Goal: Information Seeking & Learning: Check status

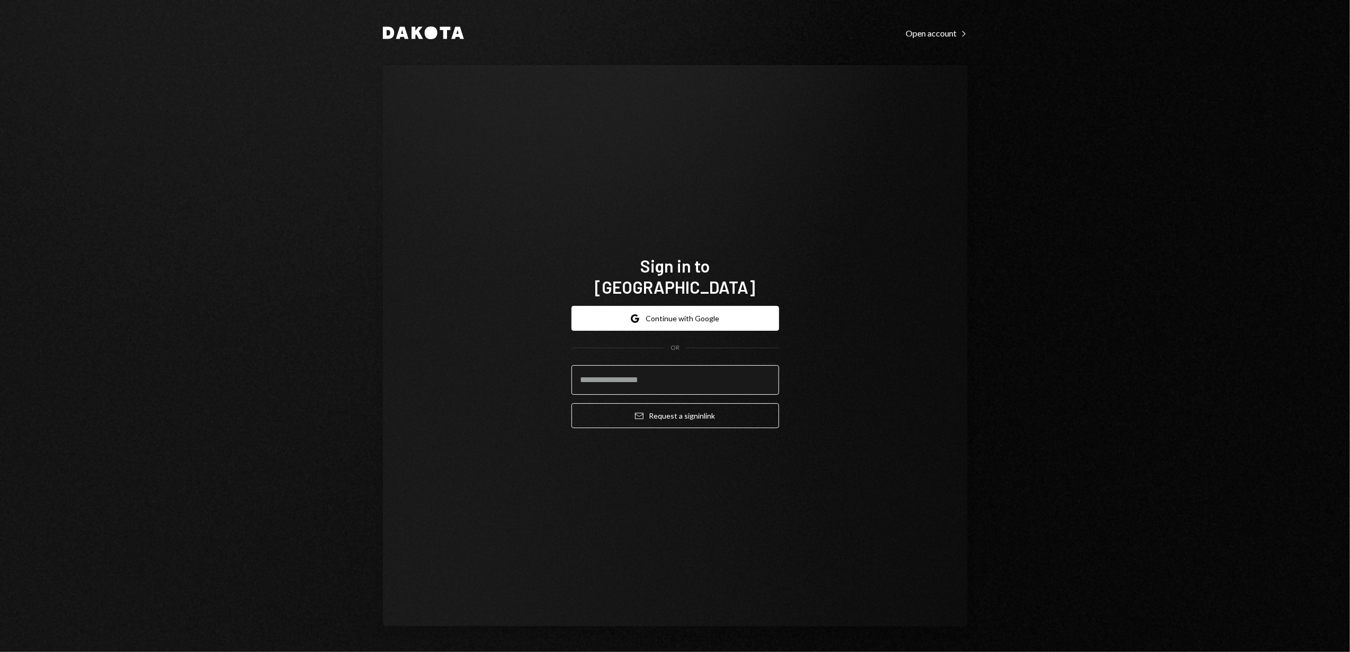
drag, startPoint x: 640, startPoint y: 369, endPoint x: 635, endPoint y: 373, distance: 6.0
click at [640, 369] on input "email" at bounding box center [675, 380] width 208 height 30
type input "**********"
click at [648, 409] on button "Email Request a sign in link" at bounding box center [675, 415] width 208 height 25
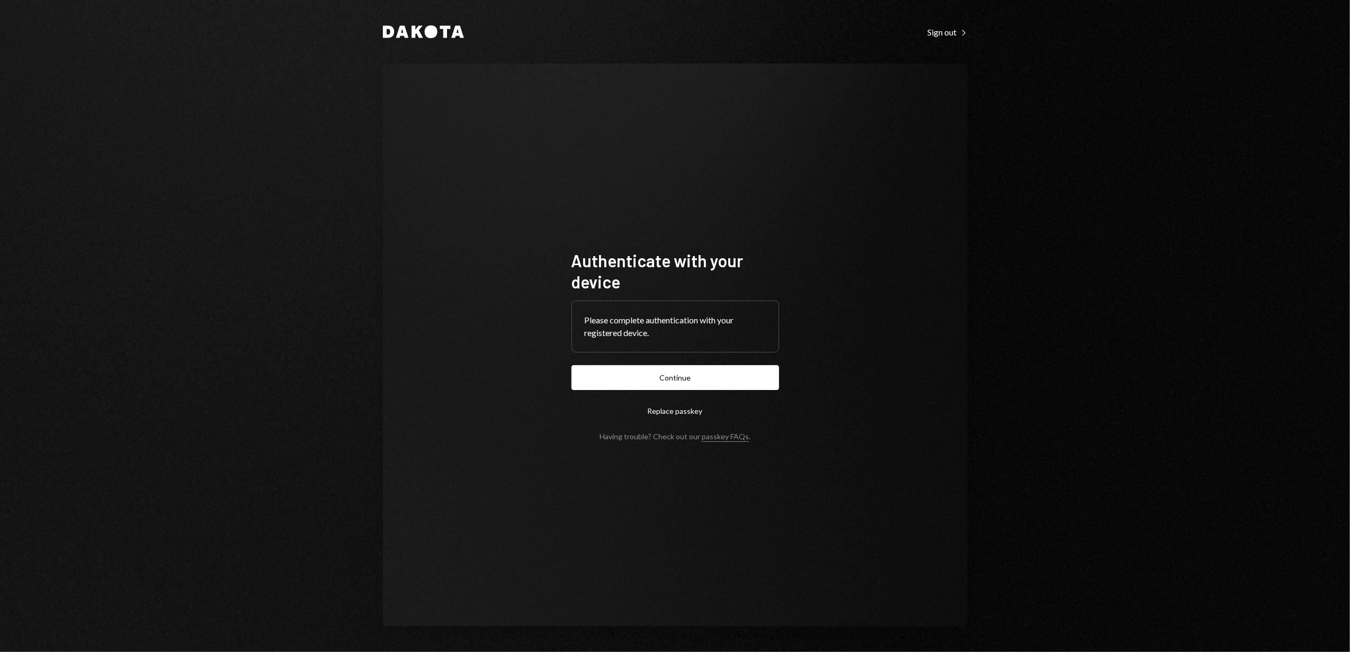
click at [688, 375] on button "Continue" at bounding box center [675, 377] width 208 height 25
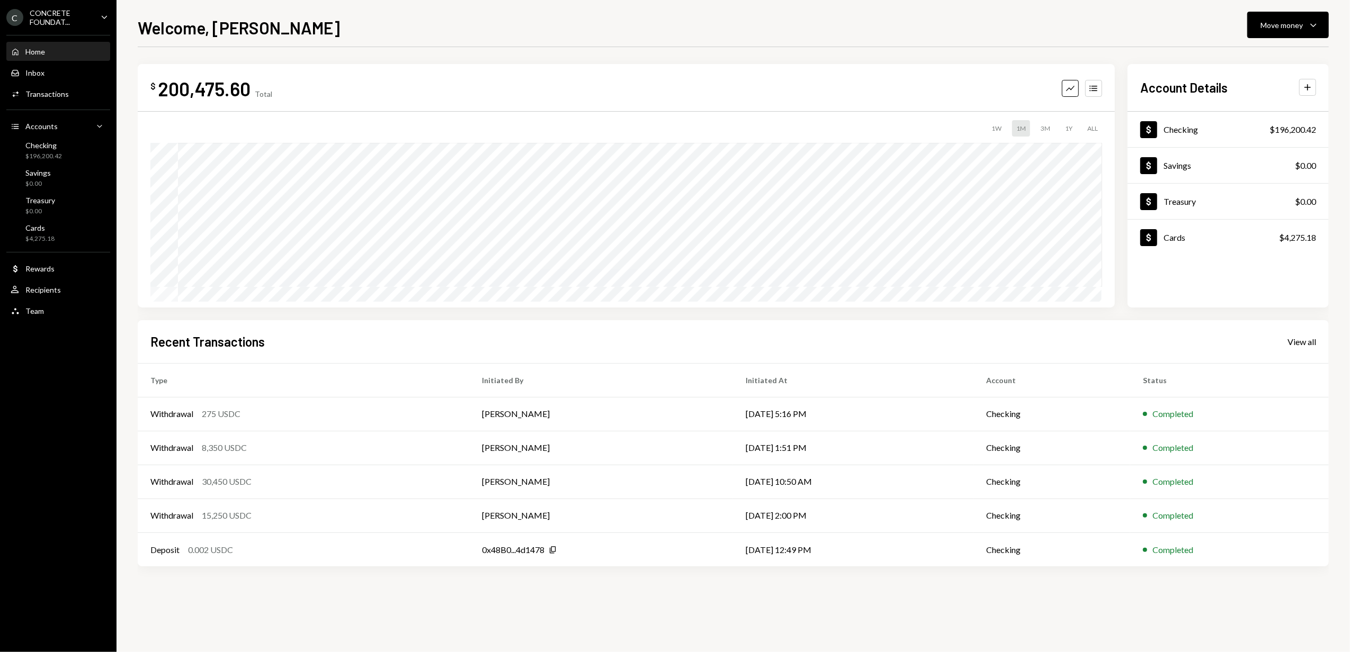
click at [87, 17] on div "CONCRETE FOUNDAT..." at bounding box center [61, 17] width 62 height 18
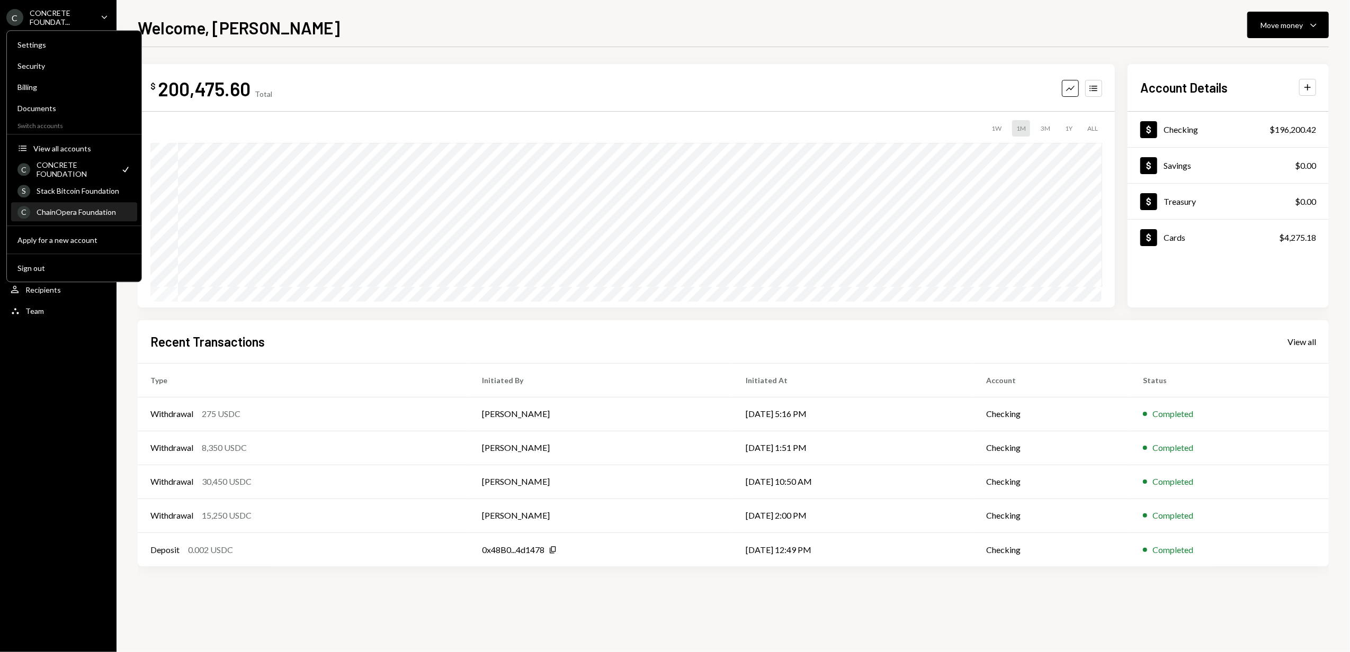
click at [66, 216] on div "ChainOpera Foundation" at bounding box center [84, 212] width 94 height 9
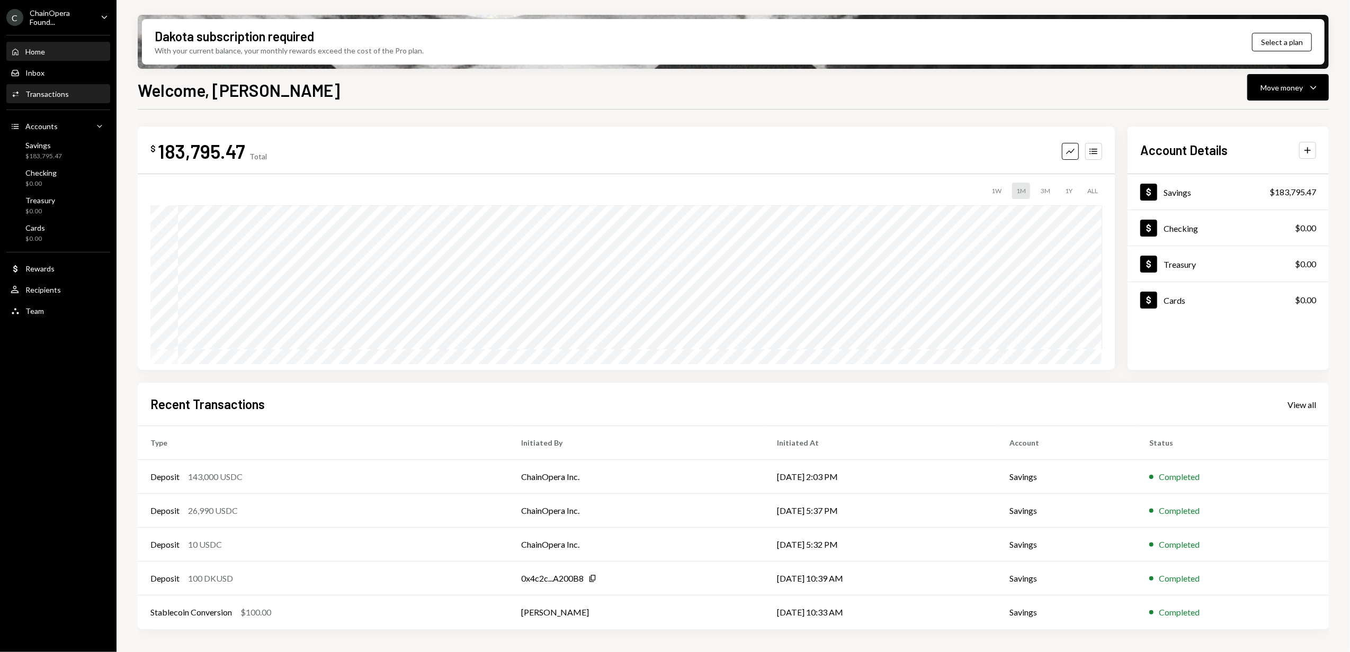
click at [28, 92] on div "Transactions" at bounding box center [46, 93] width 43 height 9
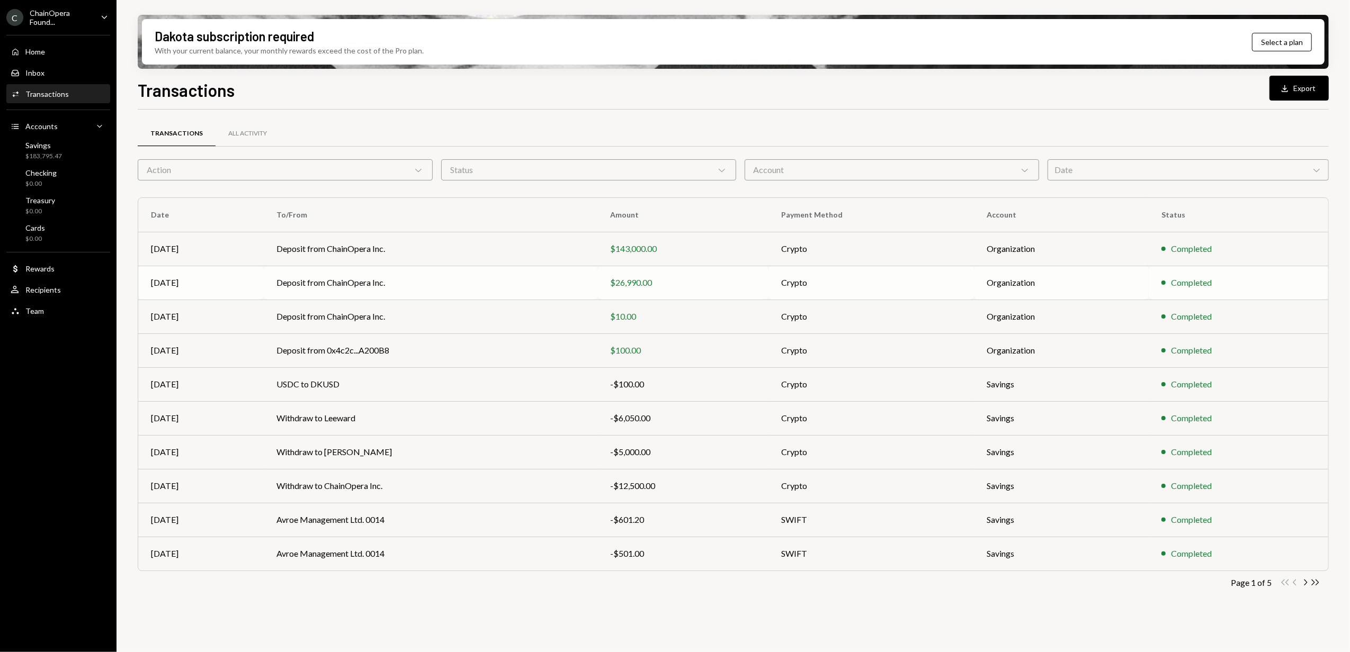
click at [494, 286] on td "Deposit from ChainOpera Inc." at bounding box center [431, 283] width 334 height 34
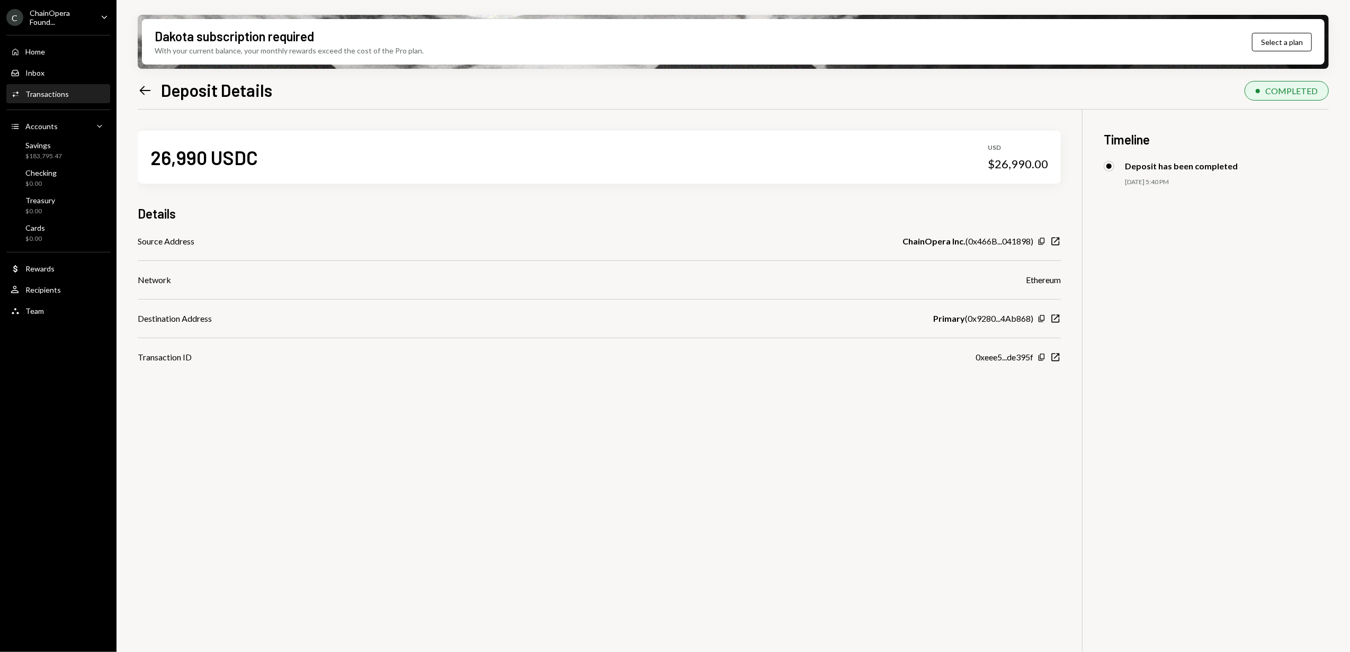
click at [144, 93] on icon "Left Arrow" at bounding box center [145, 90] width 15 height 15
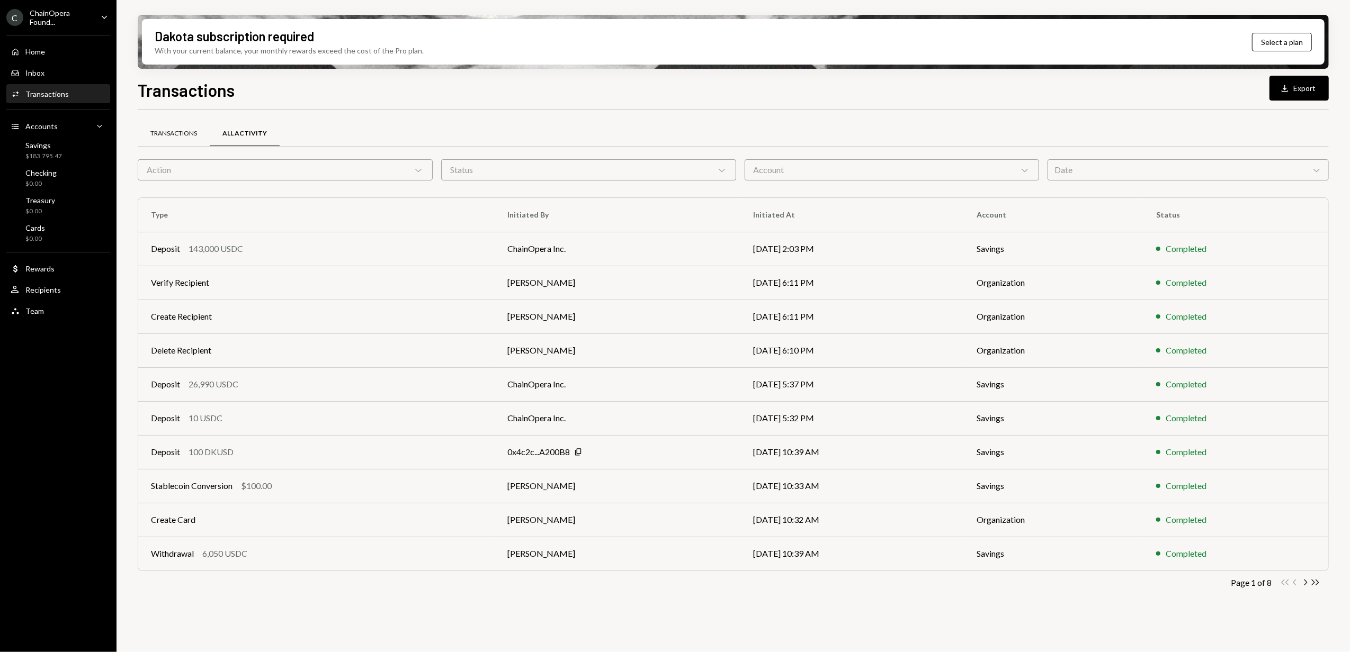
click at [175, 134] on div "Transactions" at bounding box center [173, 133] width 47 height 9
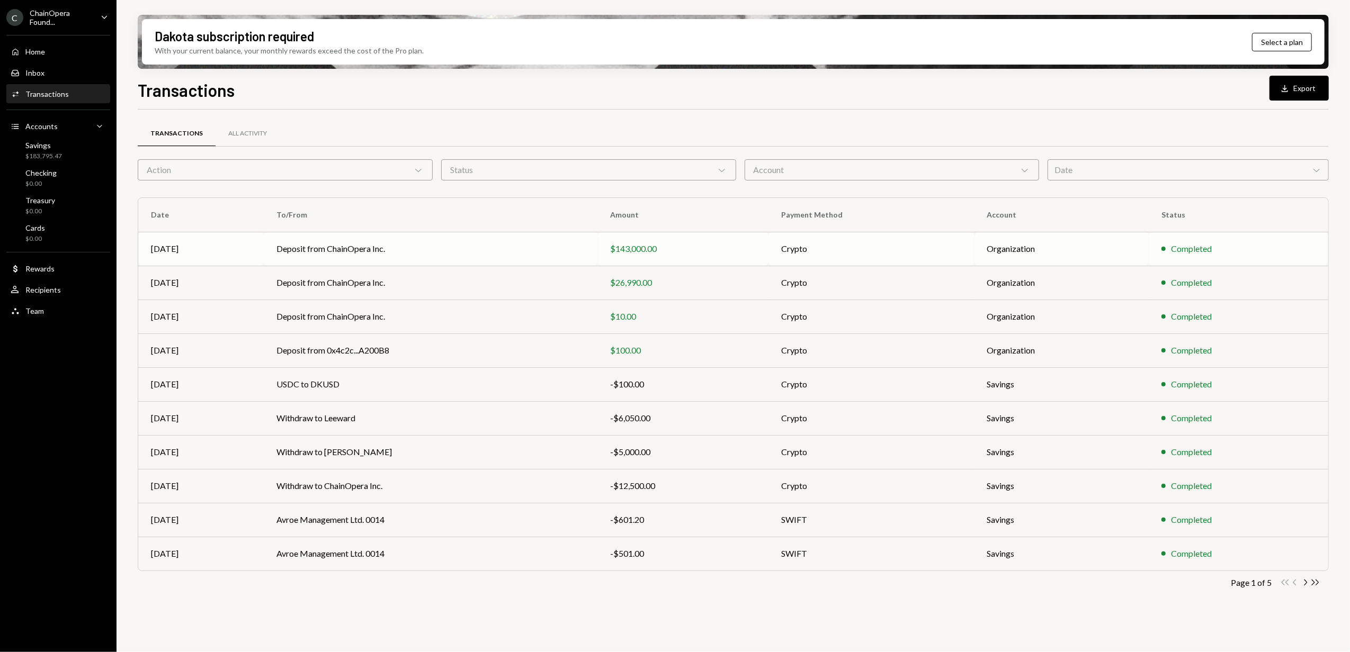
click at [342, 250] on td "Deposit from ChainOpera Inc." at bounding box center [431, 249] width 334 height 34
